Goal: Navigation & Orientation: Find specific page/section

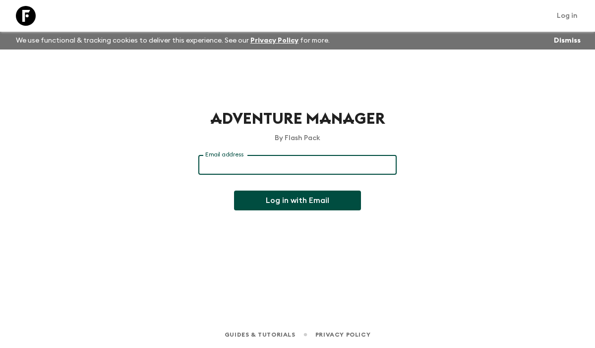
click at [256, 165] on input "Email address" at bounding box center [297, 165] width 198 height 20
type input "[EMAIL_ADDRESS][DOMAIN_NAME]"
